Goal: Information Seeking & Learning: Find specific page/section

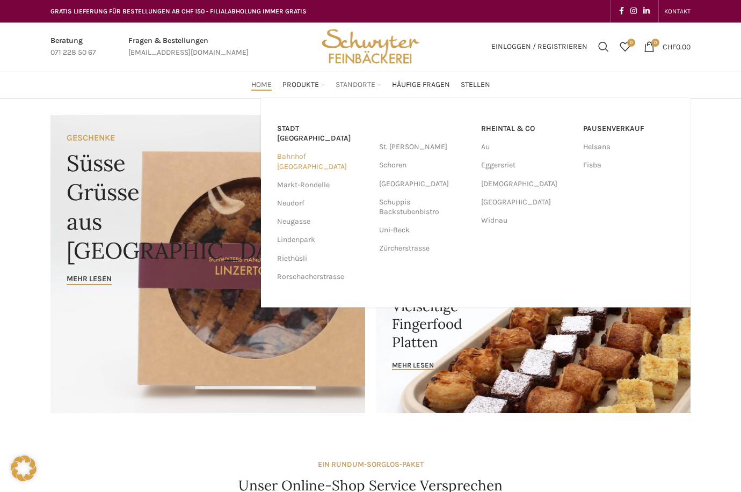
click at [319, 153] on link "Bahnhof [GEOGRAPHIC_DATA]" at bounding box center [322, 162] width 91 height 28
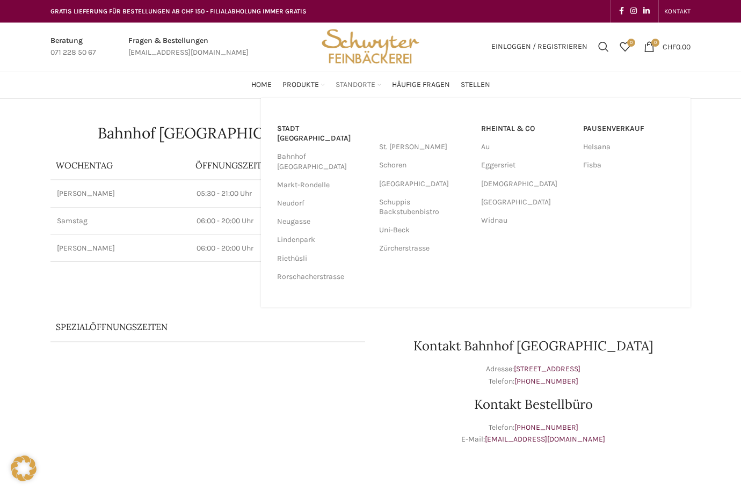
click at [364, 98] on div "Stadt St. Gallen Bahnhof St. Gallen Markt-Rondelle Neudorf Neugasse Lindenpark …" at bounding box center [475, 202] width 429 height 209
click at [299, 213] on link "Neugasse" at bounding box center [322, 222] width 91 height 18
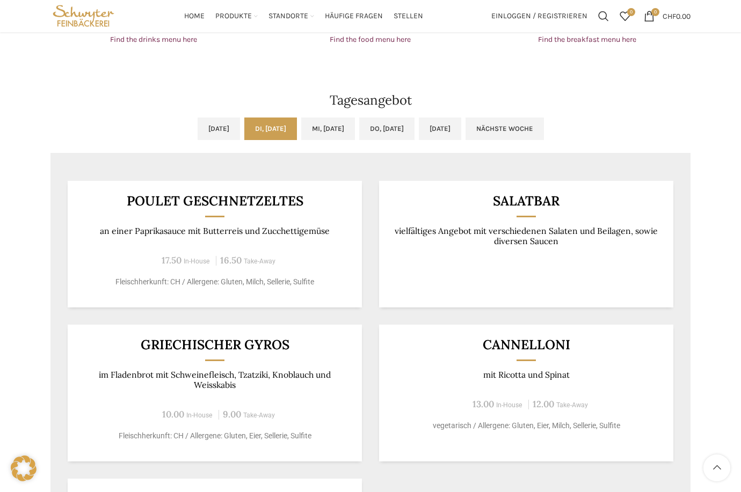
scroll to position [805, 0]
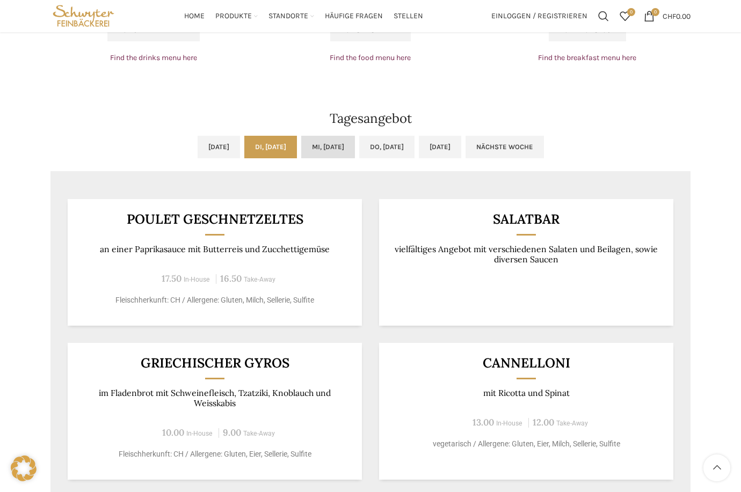
click at [336, 149] on link "Mi, 10.09.2025" at bounding box center [328, 147] width 54 height 23
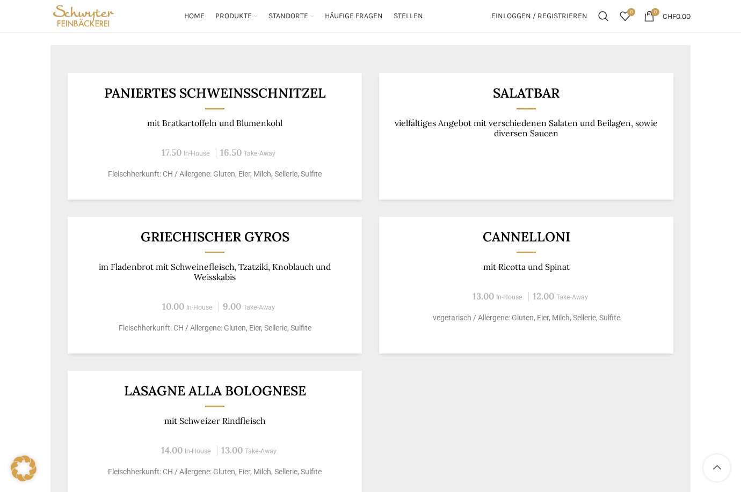
scroll to position [912, 0]
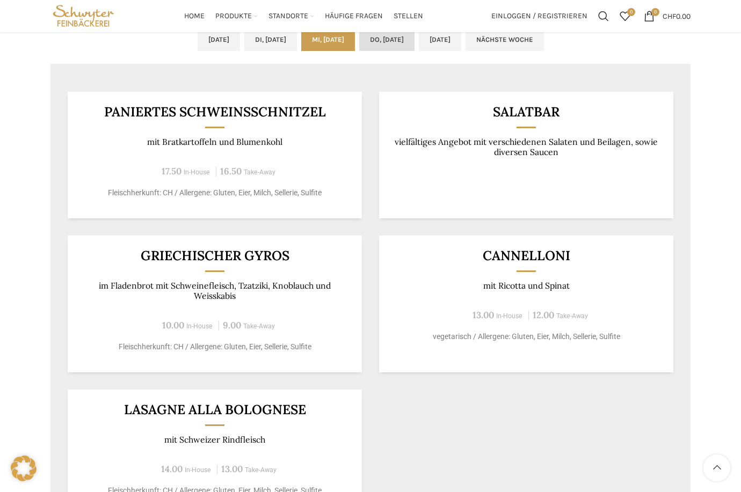
click at [406, 42] on link "Do, 11.09.2025" at bounding box center [386, 39] width 55 height 23
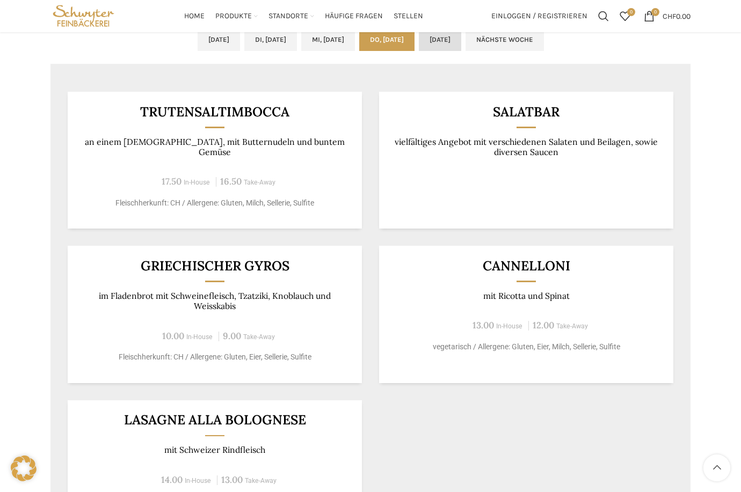
click at [461, 40] on link "Fr, 12.09.2025" at bounding box center [440, 39] width 42 height 23
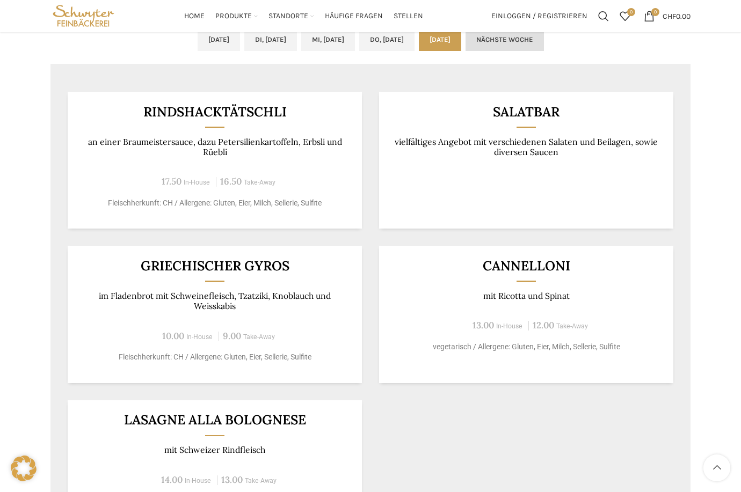
click at [544, 40] on link "Nächste Woche" at bounding box center [504, 39] width 78 height 23
